Goal: Information Seeking & Learning: Compare options

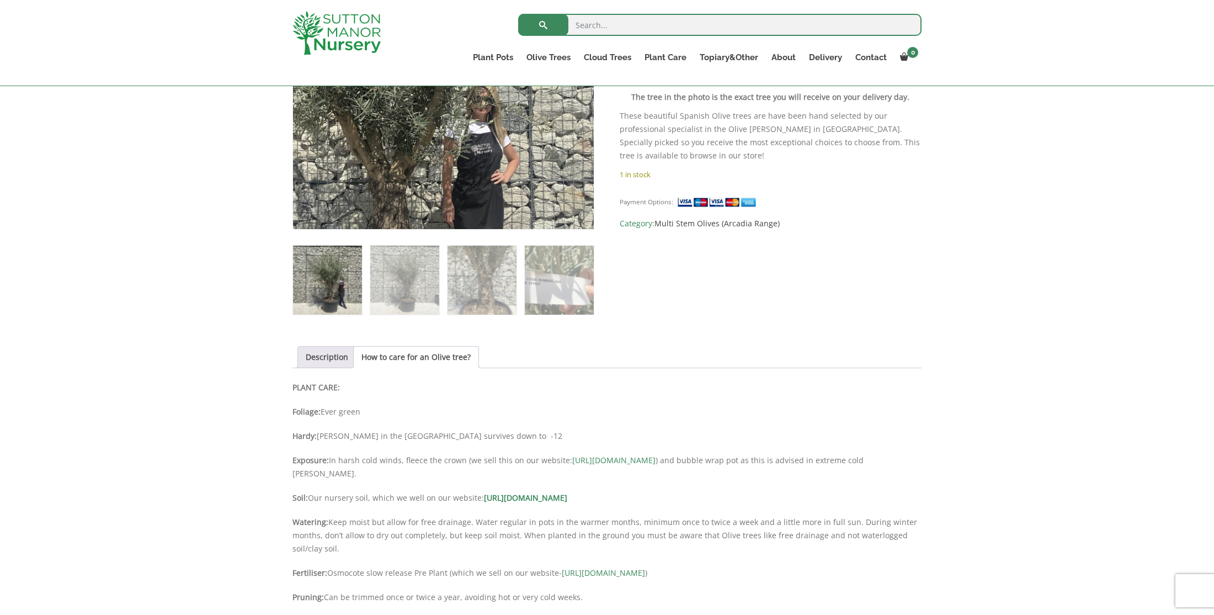
scroll to position [334, 0]
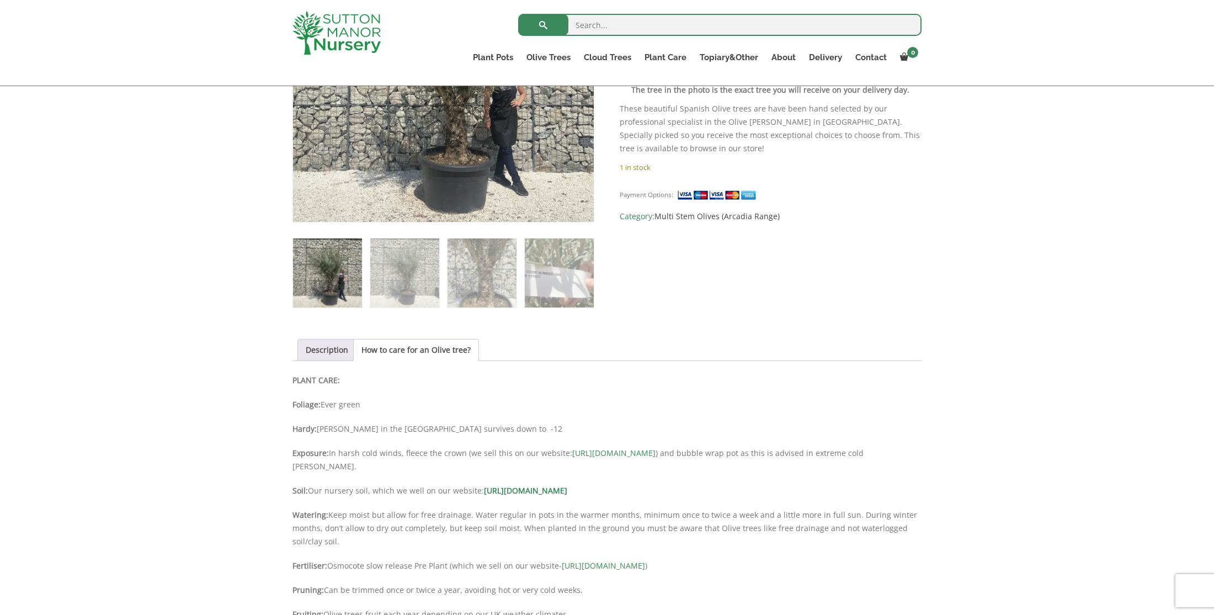
click at [333, 280] on img at bounding box center [327, 272] width 69 height 69
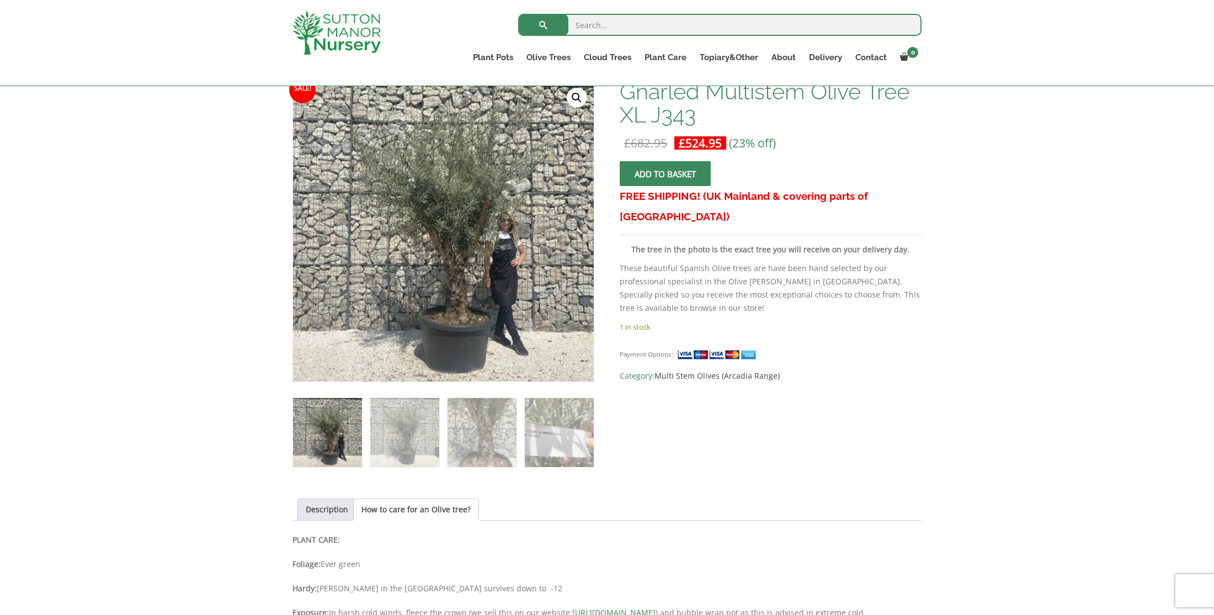
scroll to position [116, 0]
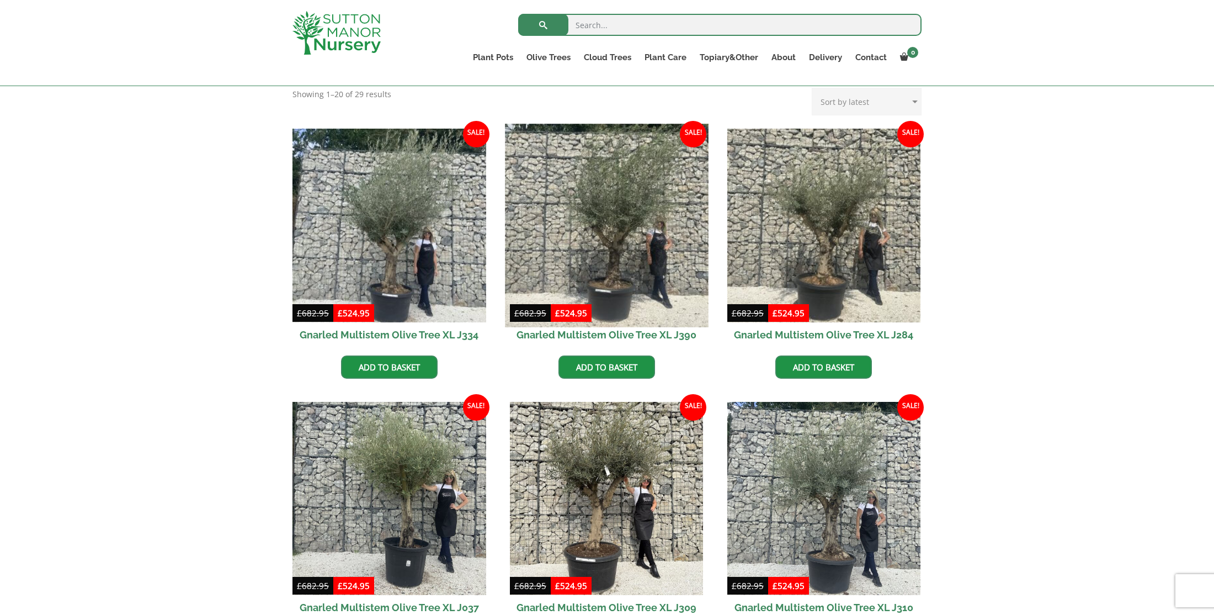
scroll to position [436, 0]
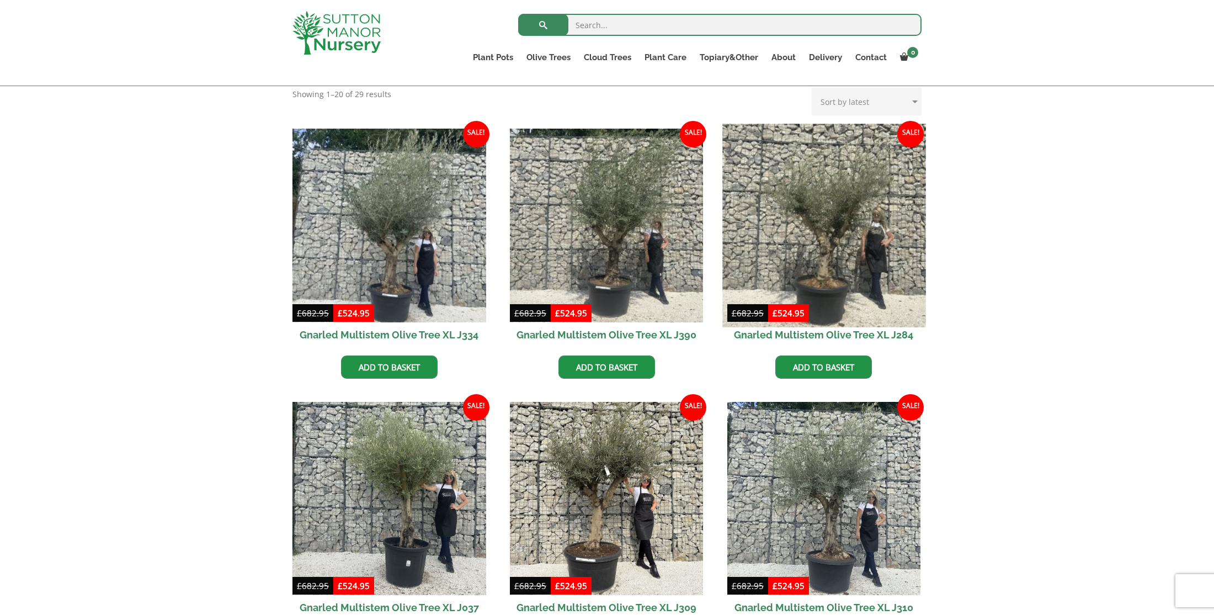
click at [847, 241] on img at bounding box center [823, 225] width 203 height 203
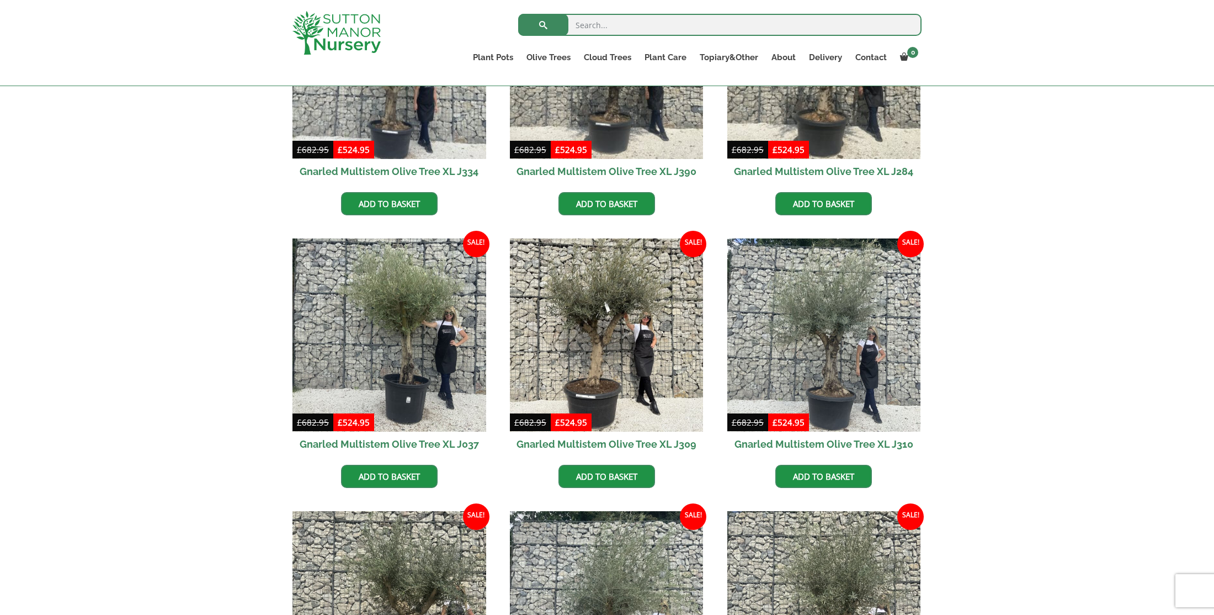
scroll to position [708, 0]
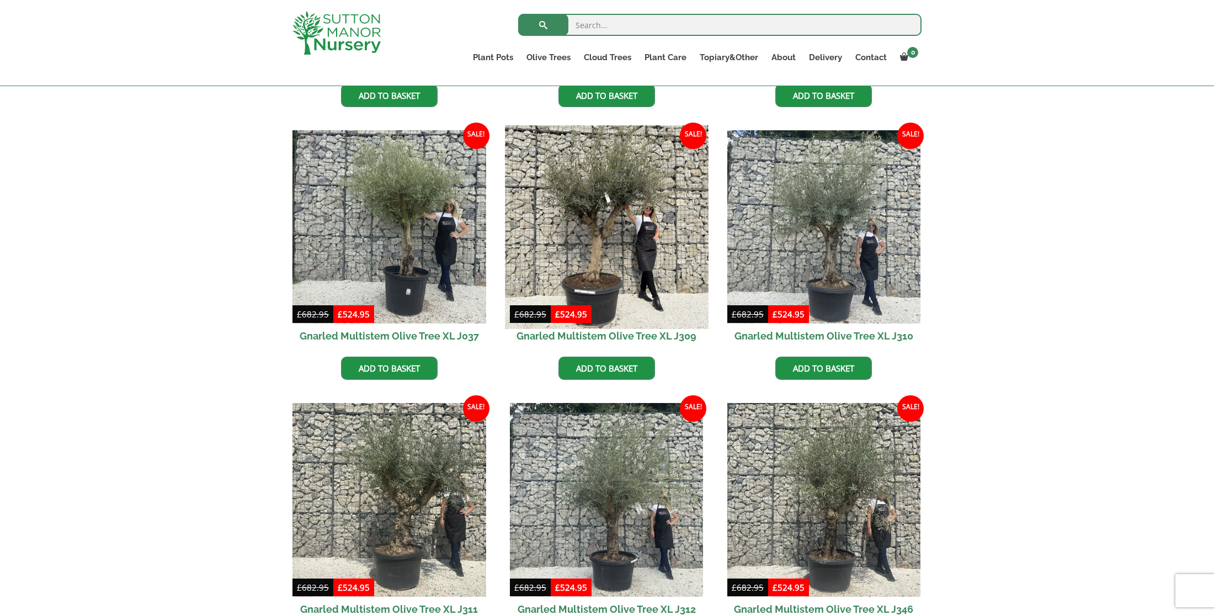
click at [613, 246] on img at bounding box center [606, 226] width 203 height 203
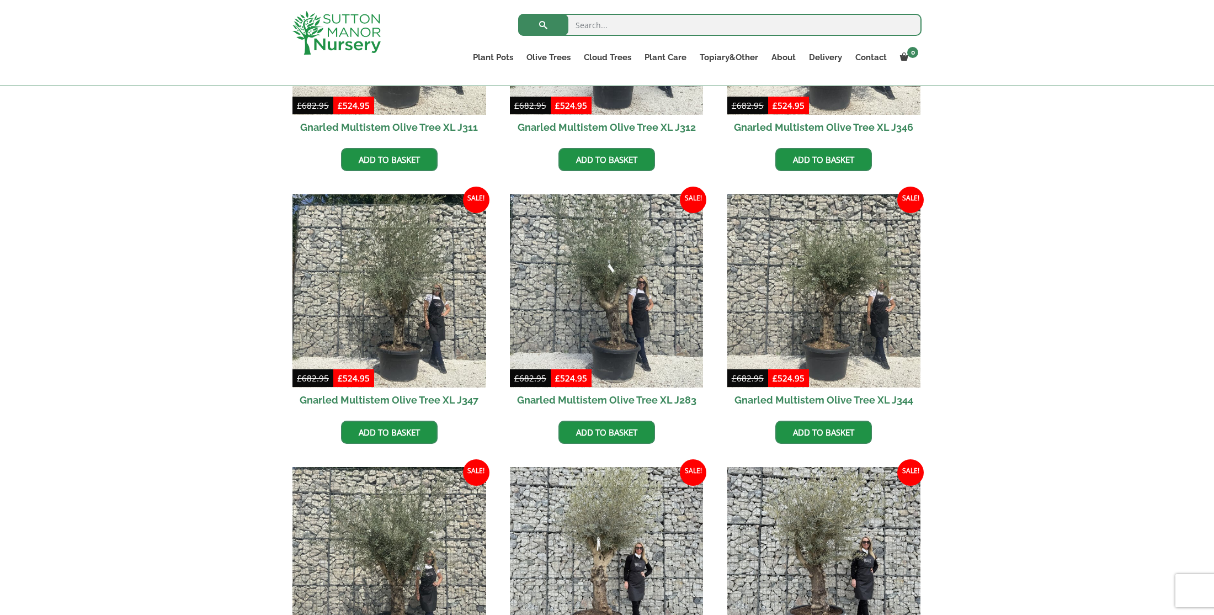
scroll to position [1344, 0]
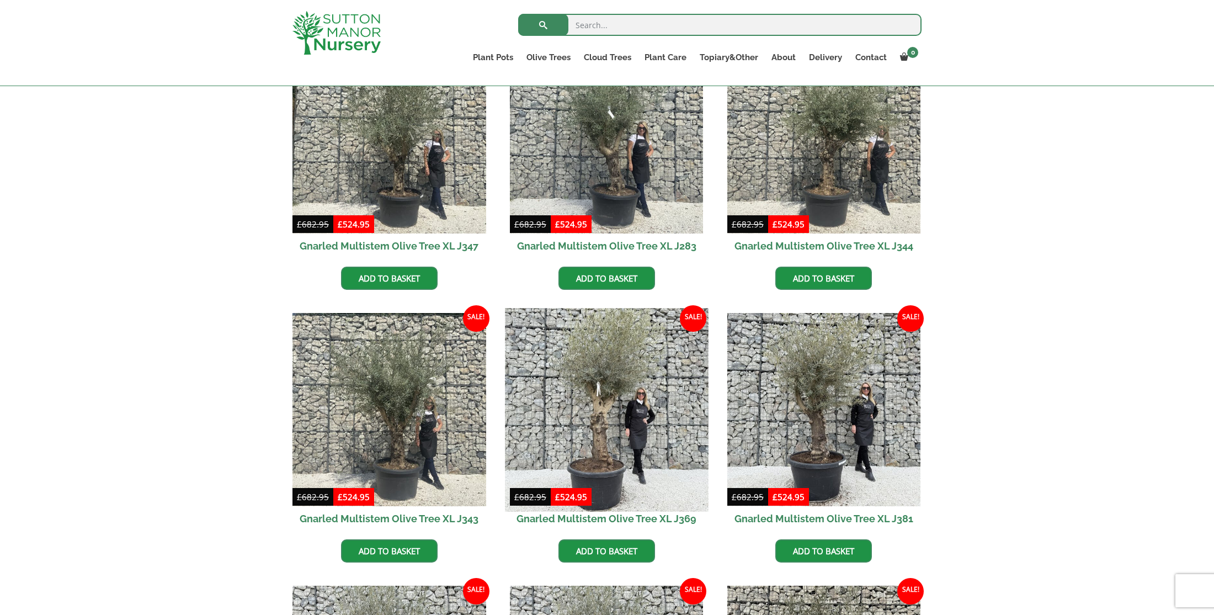
click at [622, 403] on img at bounding box center [606, 409] width 203 height 203
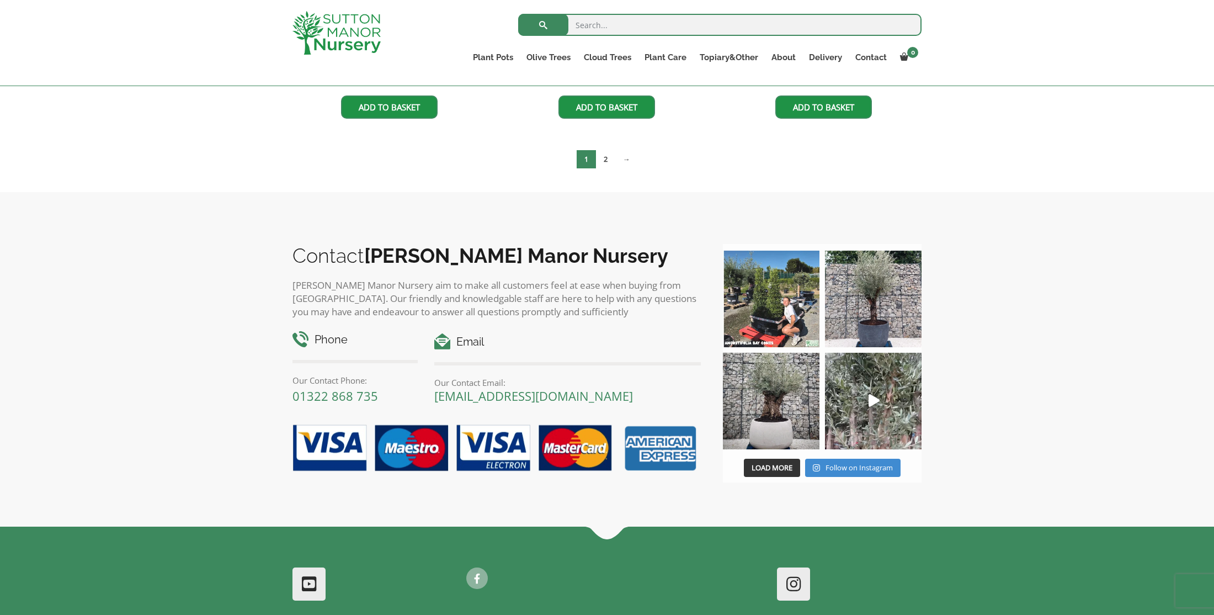
scroll to position [2133, 0]
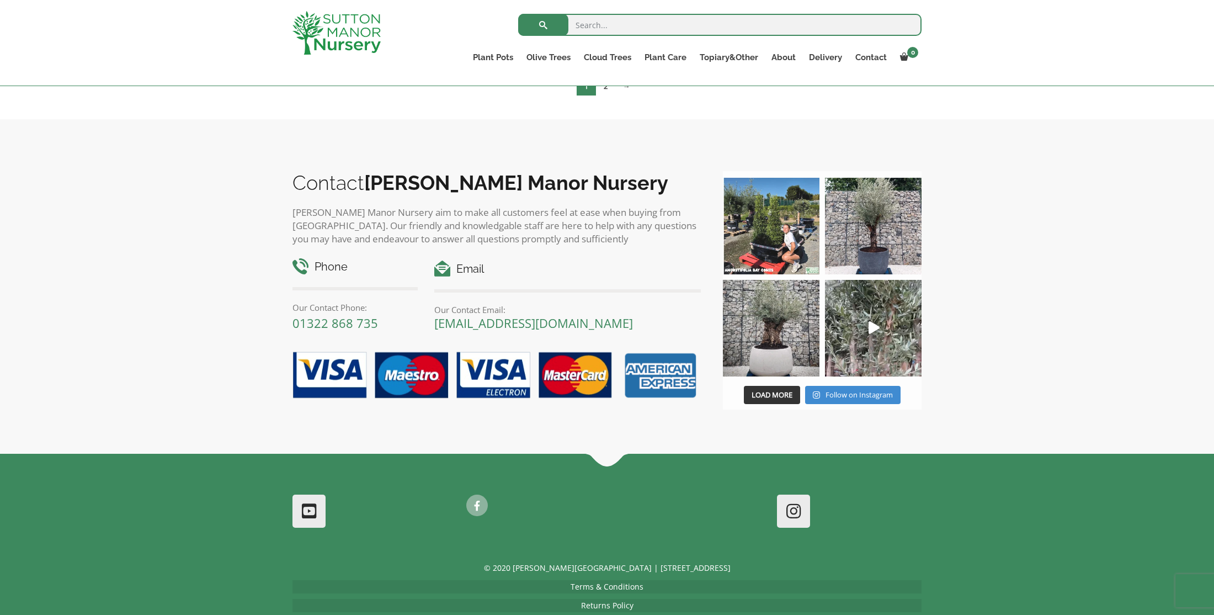
click at [773, 329] on img at bounding box center [771, 328] width 97 height 97
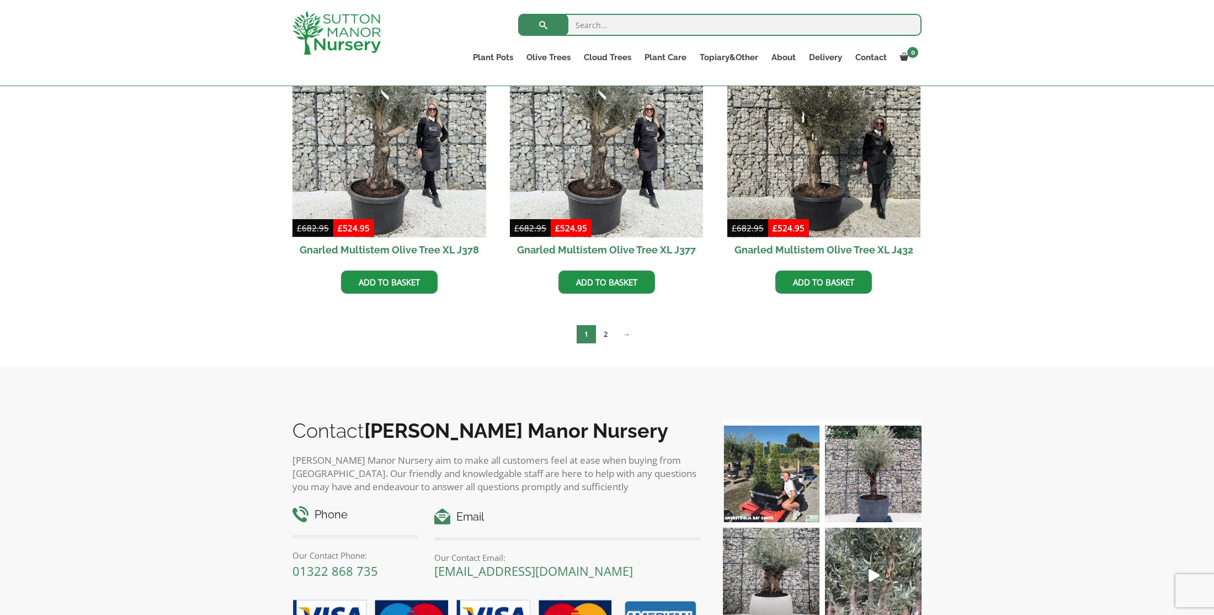
scroll to position [1756, 0]
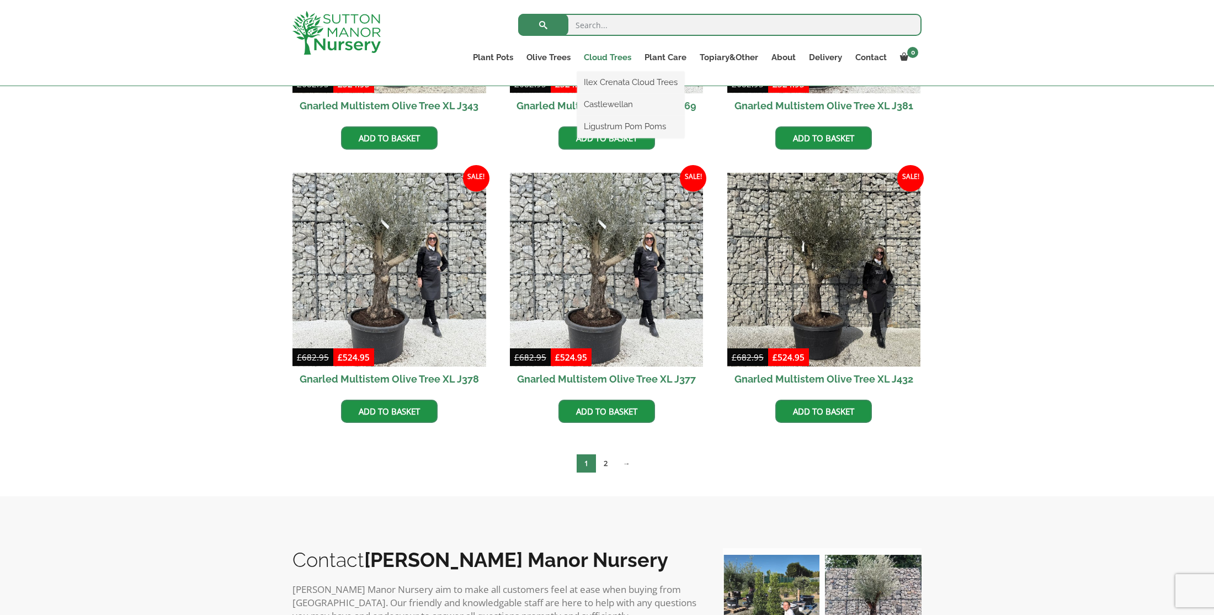
click at [613, 60] on link "Cloud Trees" at bounding box center [607, 57] width 61 height 15
click at [609, 82] on link "Ilex Crenata Cloud Trees" at bounding box center [630, 82] width 107 height 17
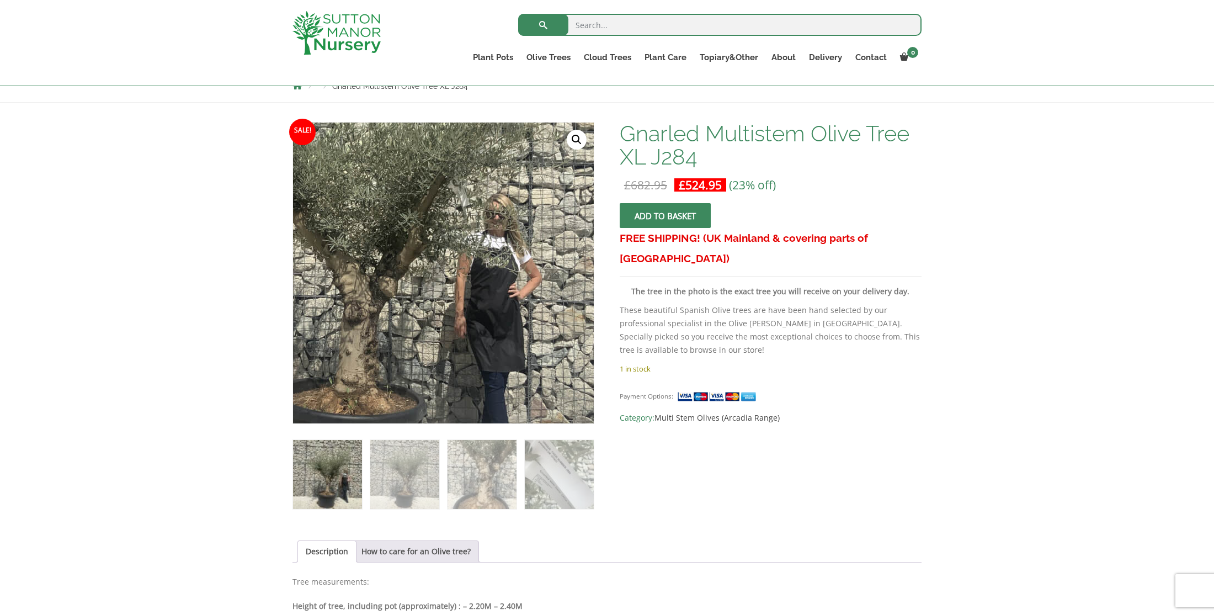
scroll to position [118, 0]
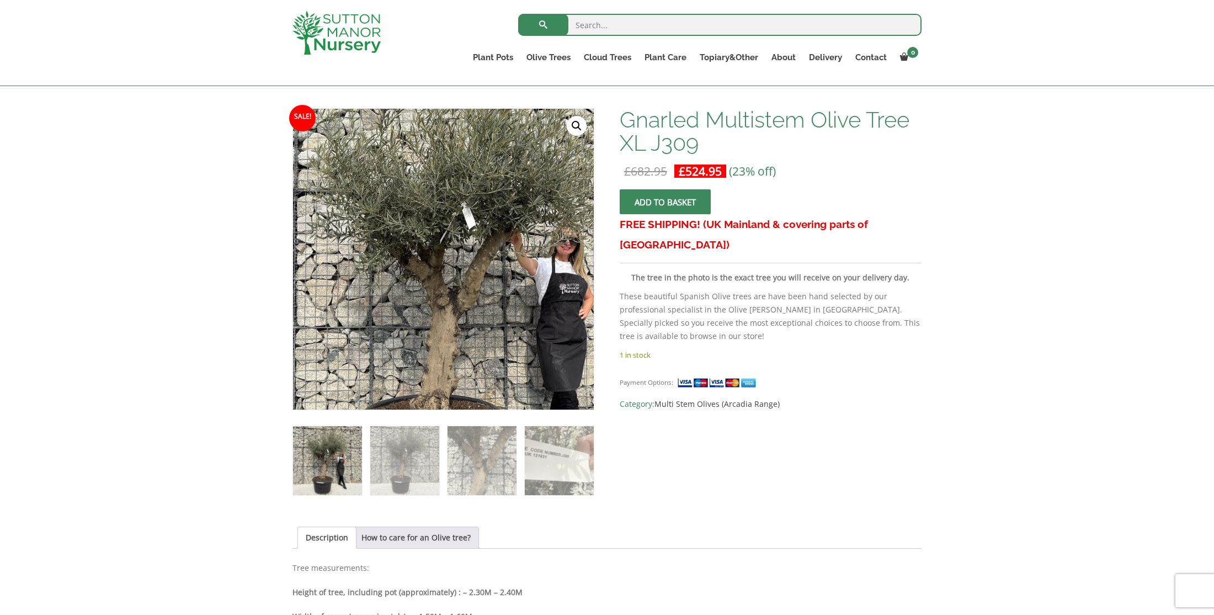
scroll to position [51, 0]
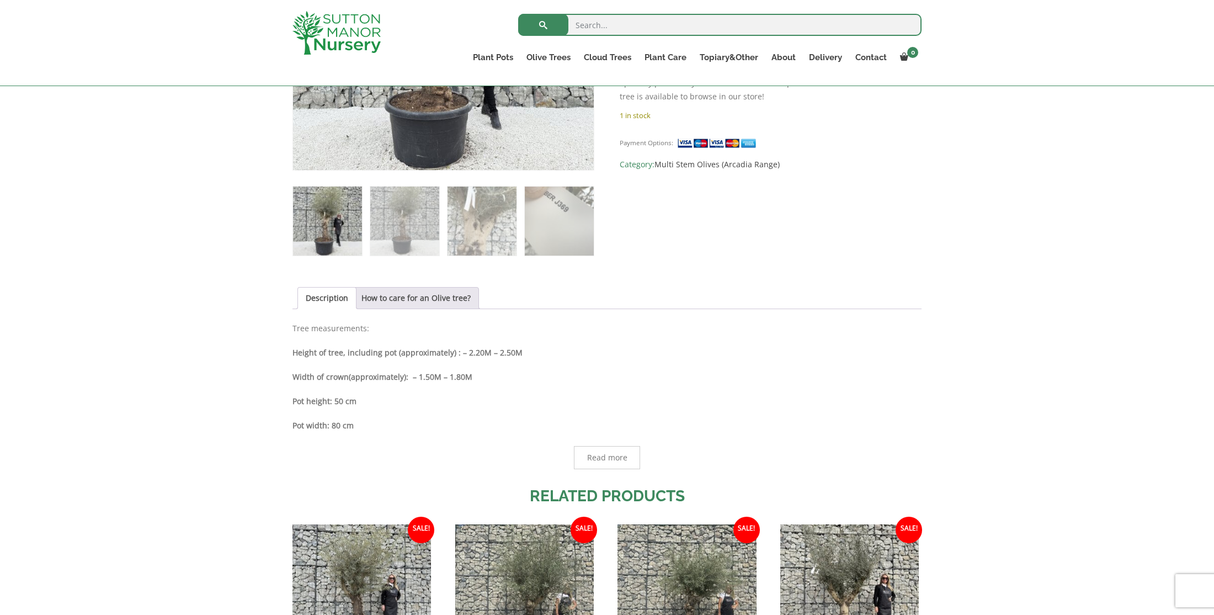
scroll to position [348, 0]
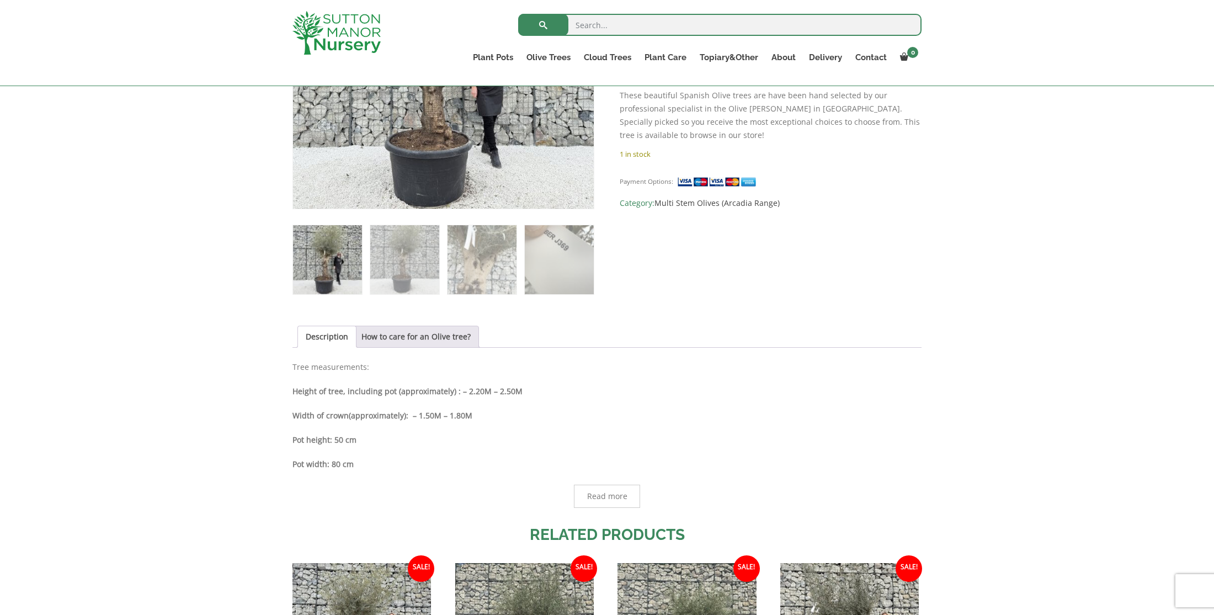
click at [320, 283] on img at bounding box center [327, 259] width 69 height 69
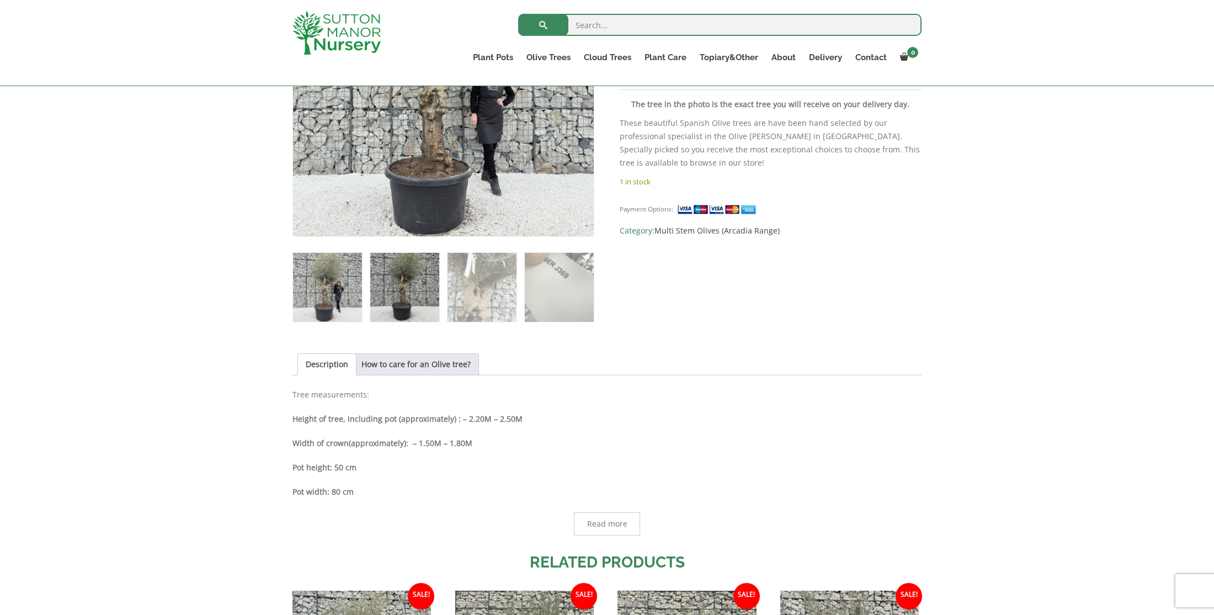
scroll to position [257, 0]
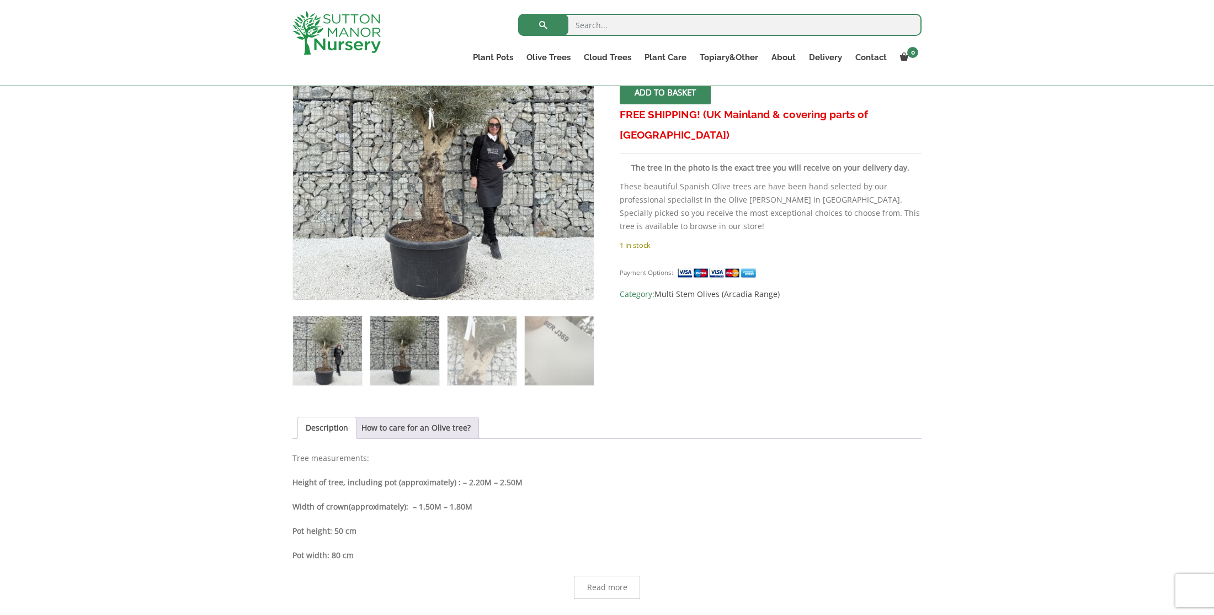
click at [401, 346] on img at bounding box center [404, 350] width 69 height 69
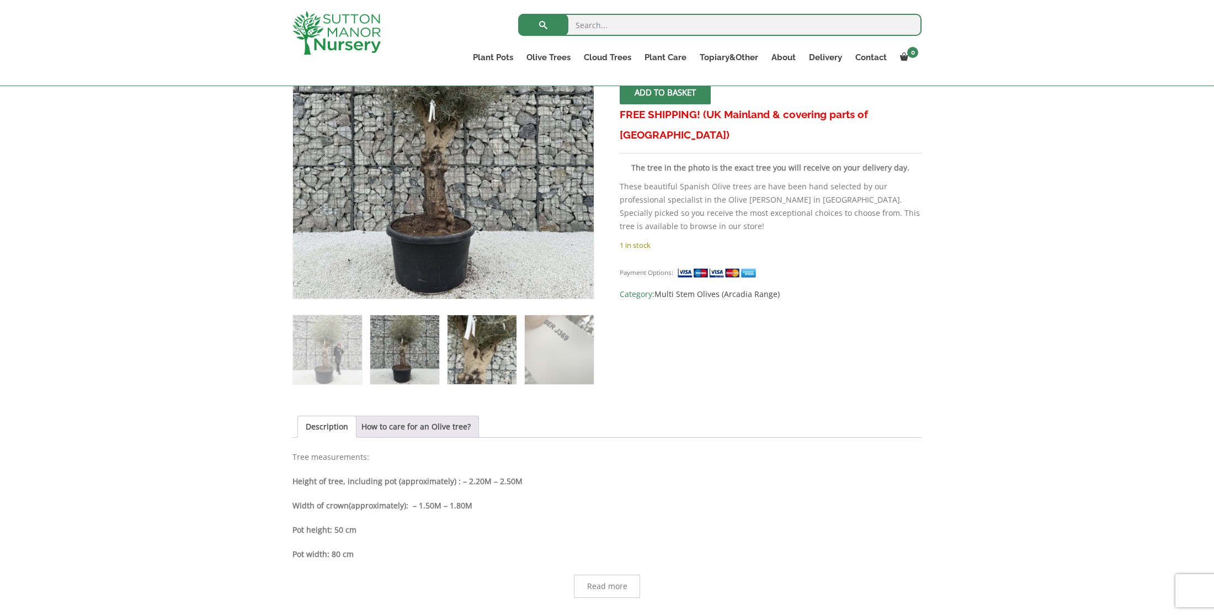
click at [475, 352] on img at bounding box center [482, 349] width 69 height 69
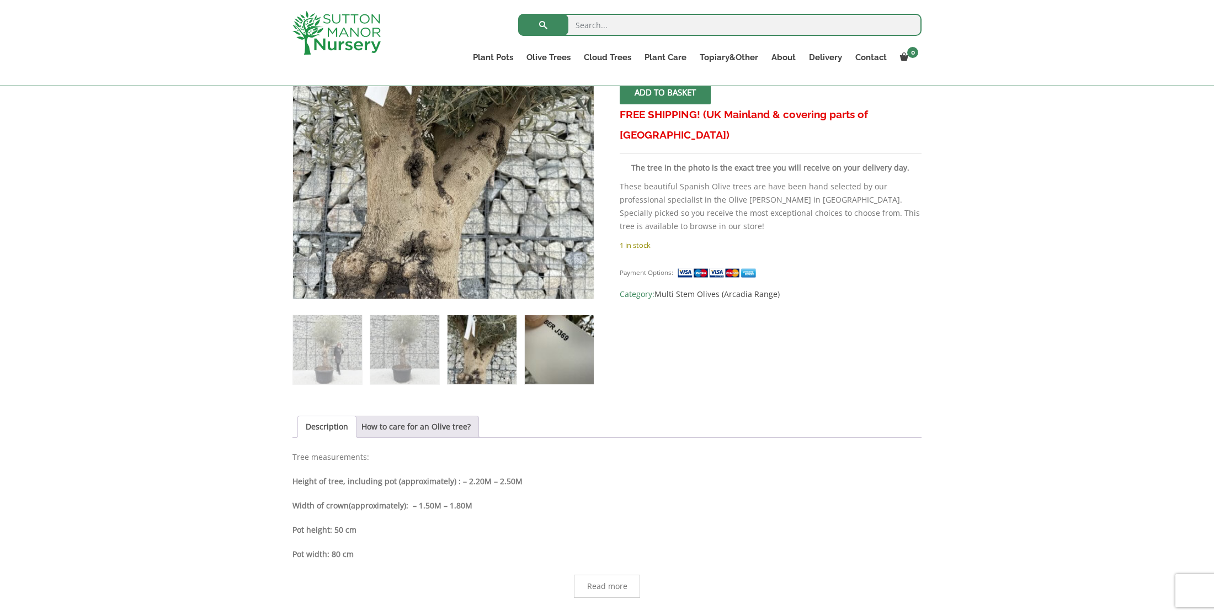
click at [544, 344] on img at bounding box center [559, 349] width 69 height 69
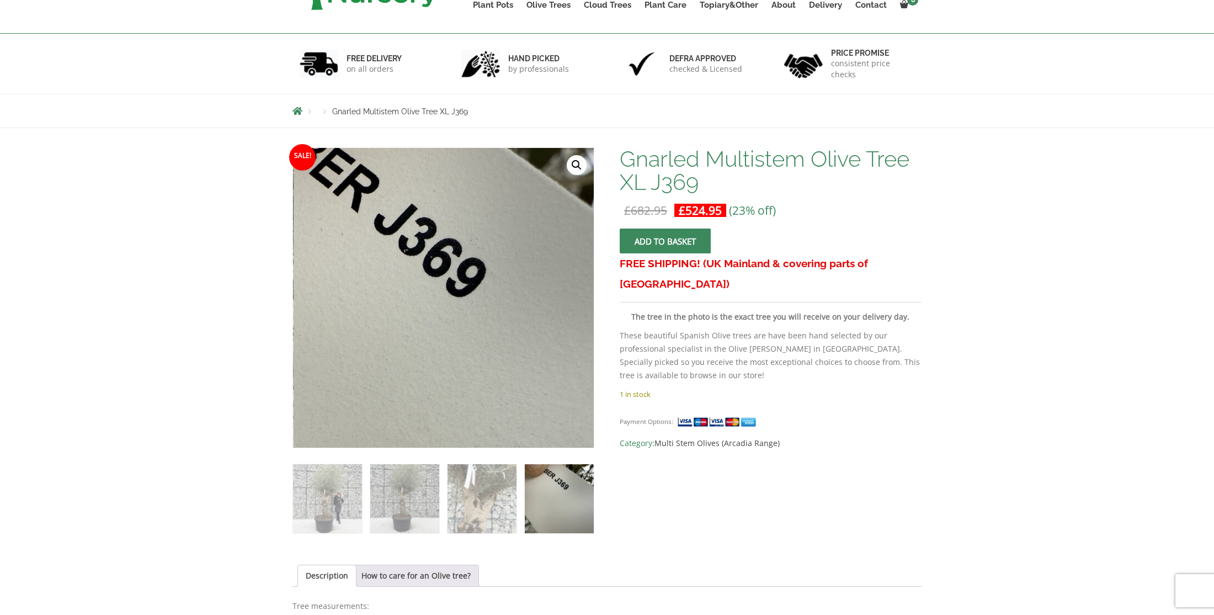
scroll to position [338, 0]
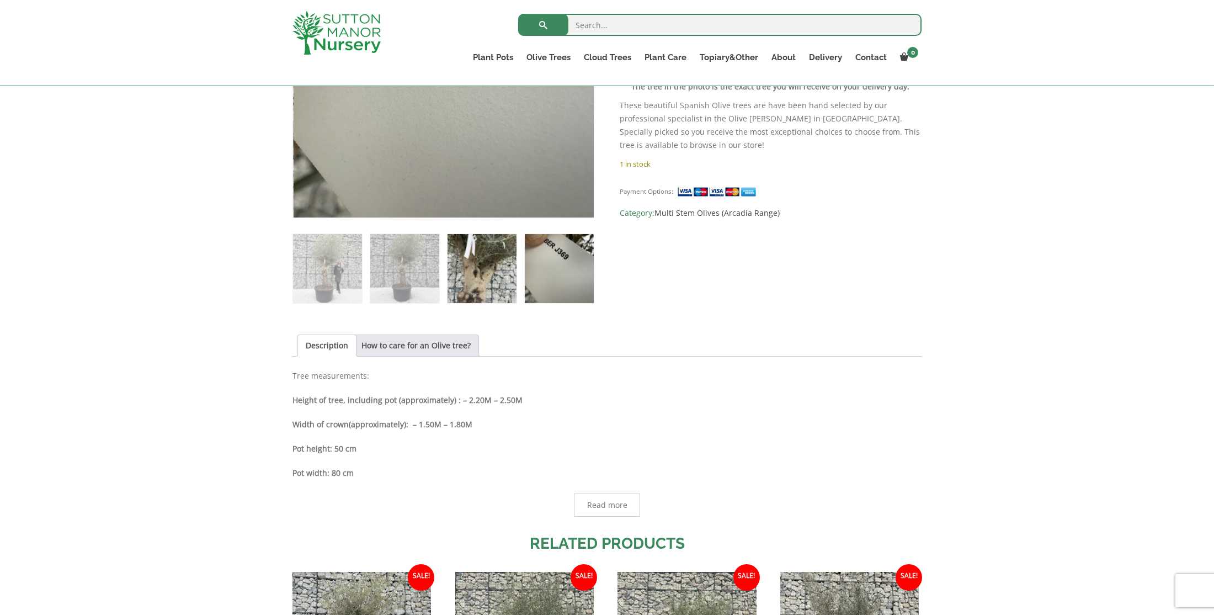
click at [479, 257] on img at bounding box center [482, 268] width 69 height 69
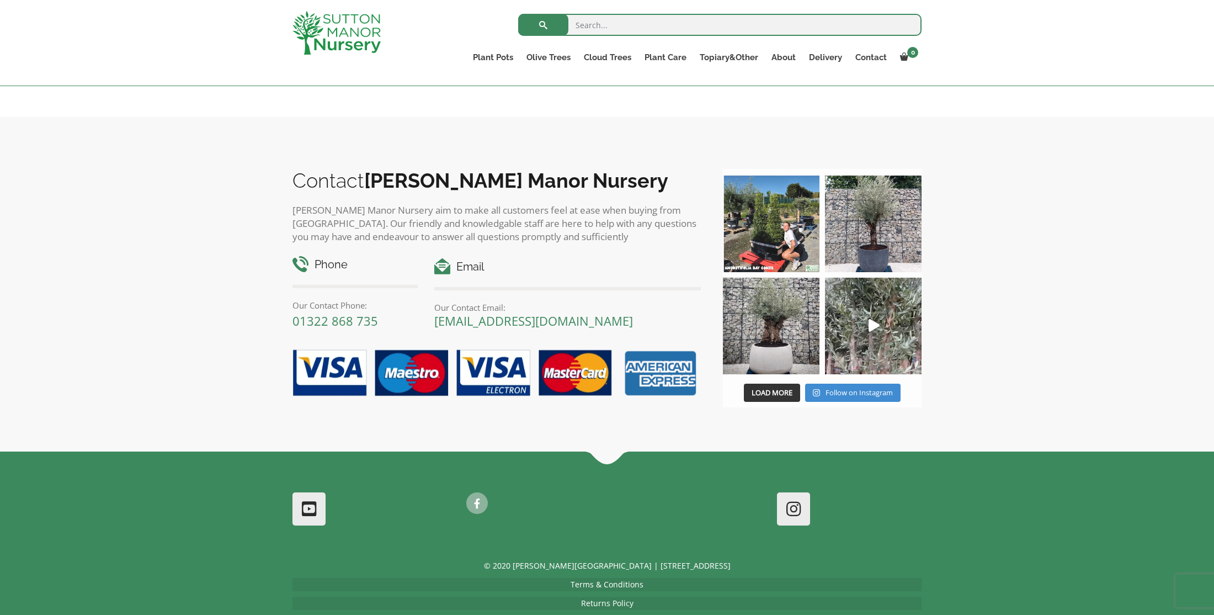
scroll to position [1114, 0]
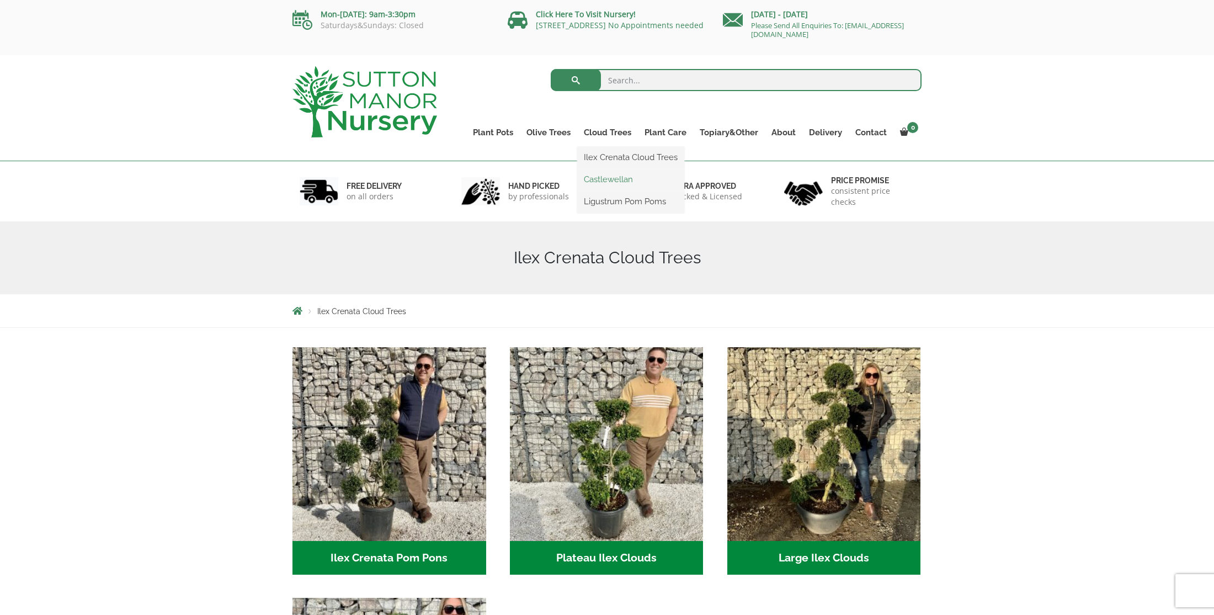
click at [620, 179] on link "Castlewellan" at bounding box center [630, 179] width 107 height 17
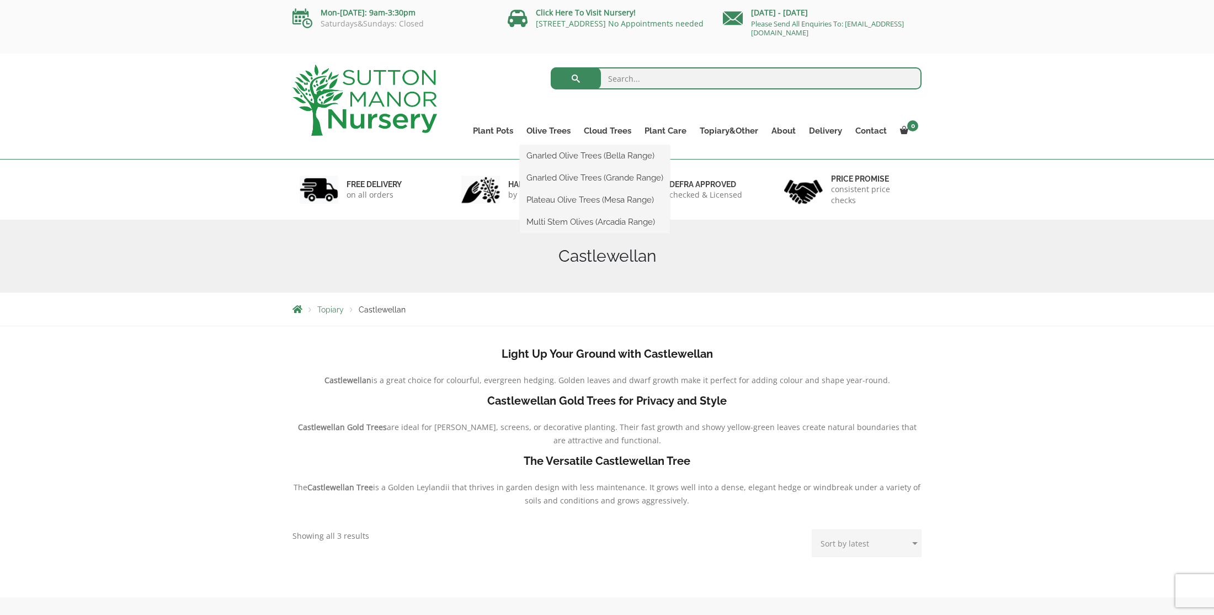
scroll to position [2, 0]
click at [590, 181] on link "Gnarled Olive Trees (Grande Range)" at bounding box center [595, 177] width 150 height 17
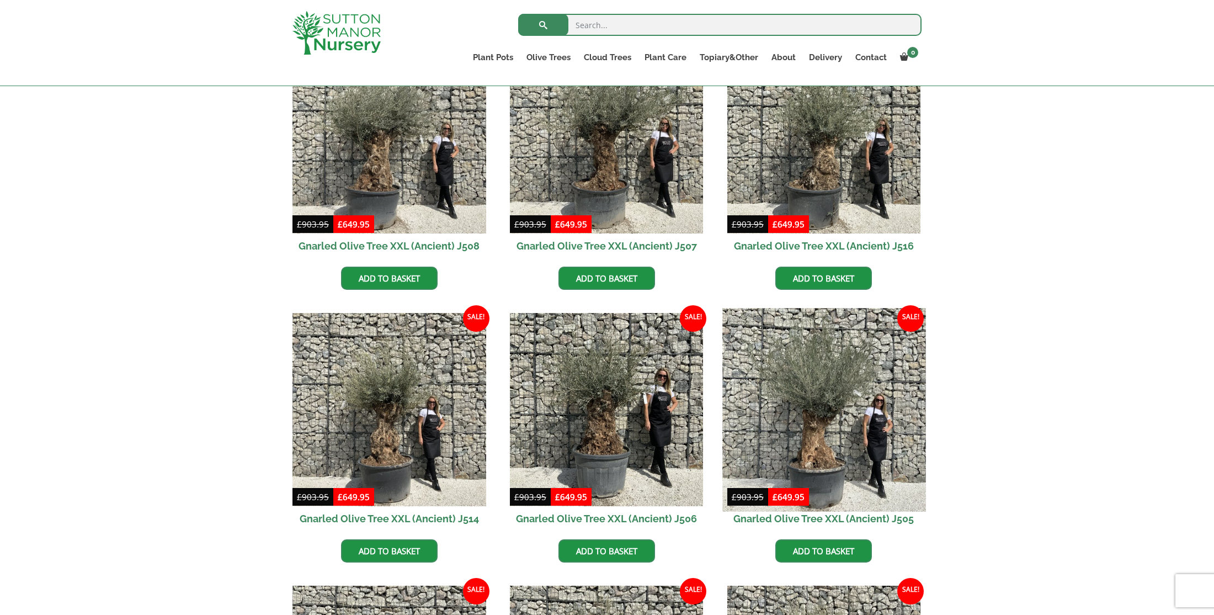
scroll to position [1435, 0]
